Goal: Task Accomplishment & Management: Complete application form

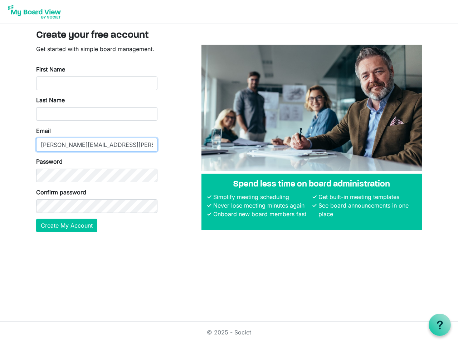
click at [97, 138] on input "[PERSON_NAME][EMAIL_ADDRESS][PERSON_NAME][DOMAIN_NAME]" at bounding box center [96, 145] width 121 height 14
click at [67, 226] on button "Create My Account" at bounding box center [66, 226] width 61 height 14
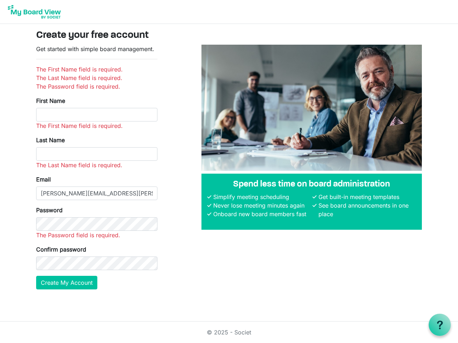
click at [439, 325] on use at bounding box center [440, 325] width 6 height 9
